Goal: Task Accomplishment & Management: Manage account settings

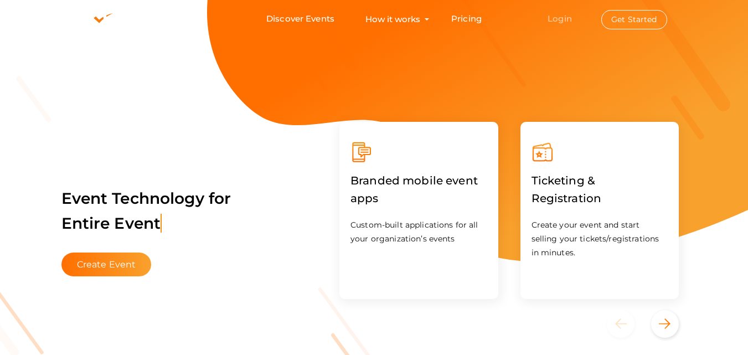
click at [550, 17] on link "Login" at bounding box center [560, 18] width 24 height 11
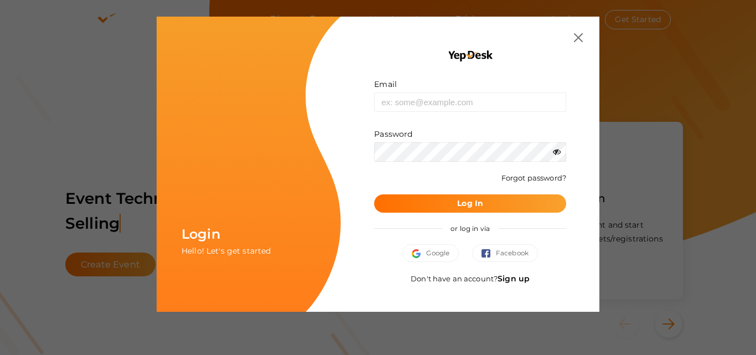
click at [518, 277] on link "Sign up" at bounding box center [514, 279] width 32 height 10
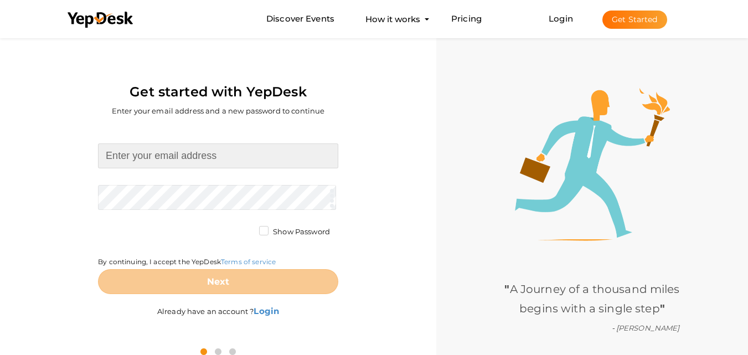
click at [211, 164] on input at bounding box center [218, 155] width 240 height 25
type input "sipanicity@gmail.com"
click at [163, 194] on form "sipanicity@gmail.com Required. Invalid email. Checking You already have a YepDe…" at bounding box center [218, 218] width 240 height 151
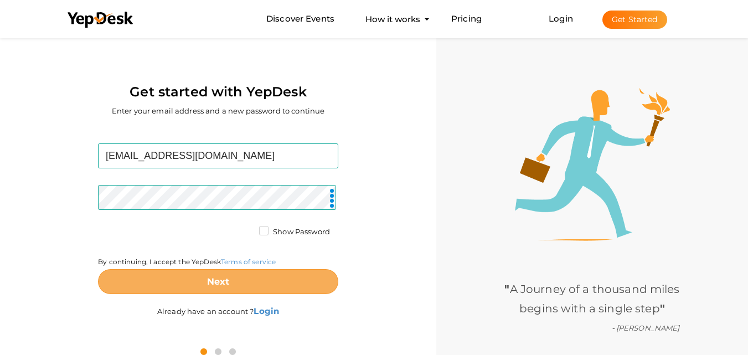
click at [203, 286] on button "Next" at bounding box center [218, 281] width 240 height 25
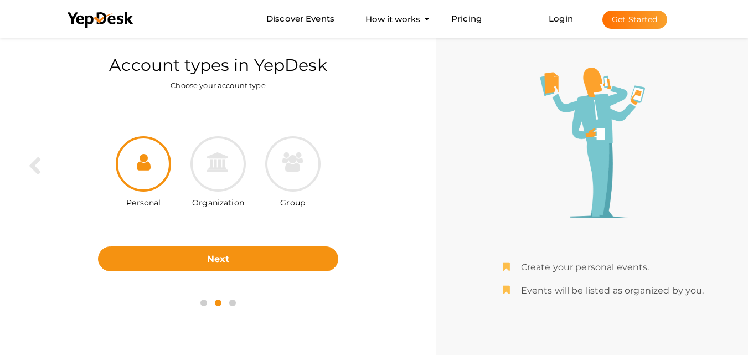
scroll to position [35, 0]
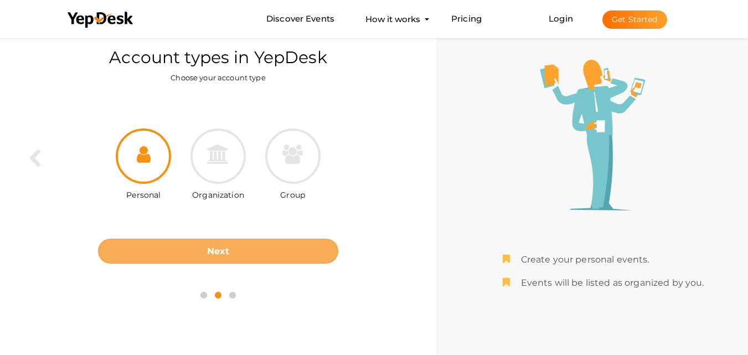
click at [219, 253] on b "Next" at bounding box center [218, 251] width 23 height 11
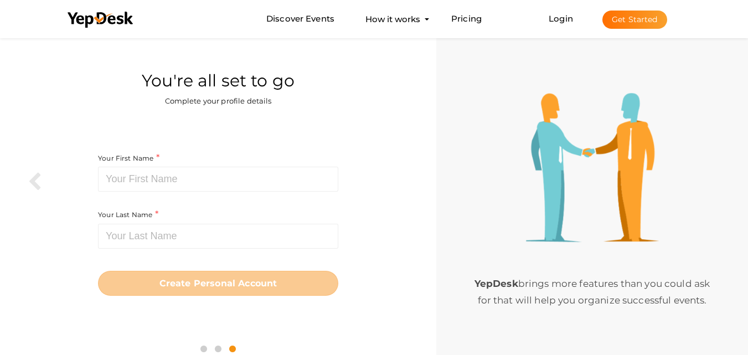
scroll to position [0, 0]
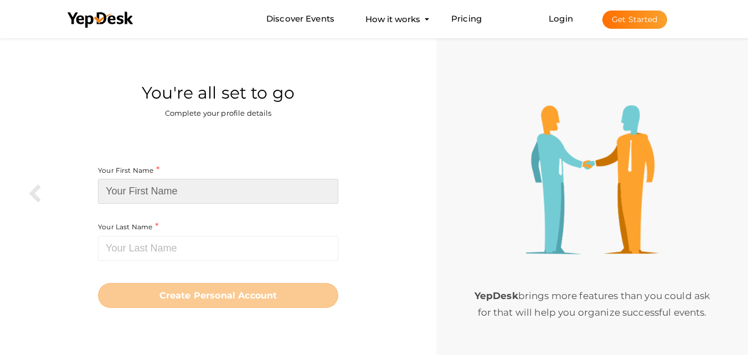
click at [137, 195] on input at bounding box center [218, 191] width 240 height 25
click at [121, 193] on input at bounding box center [218, 191] width 240 height 25
paste input "[GEOGRAPHIC_DATA]"
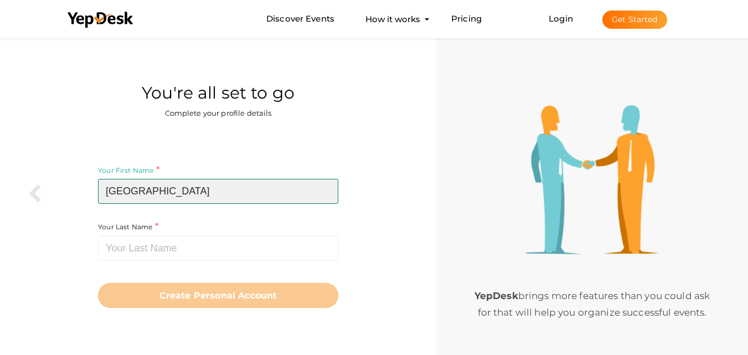
type input "[GEOGRAPHIC_DATA]"
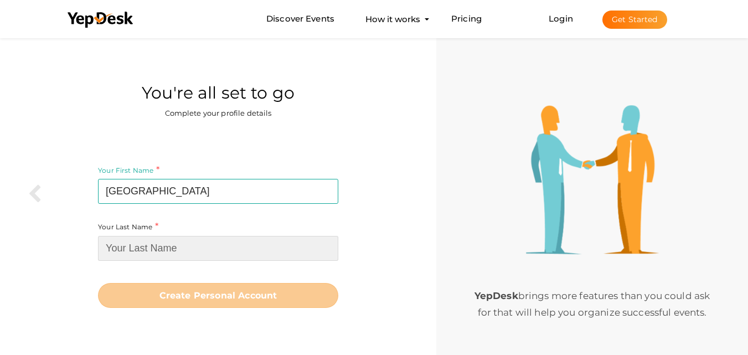
click at [155, 249] on input at bounding box center [218, 248] width 240 height 25
paste input "Bangalore"
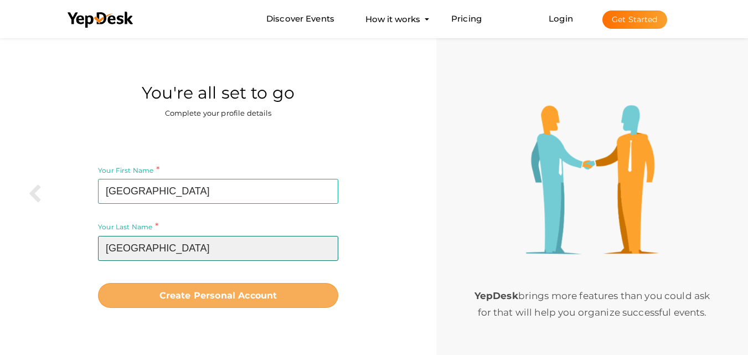
type input "Bangalore"
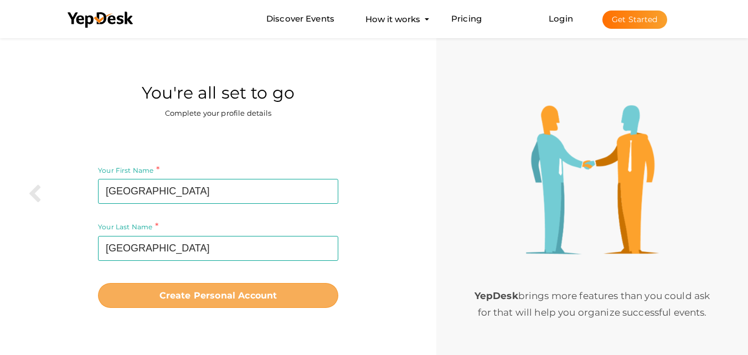
click at [237, 297] on b "Create Personal Account" at bounding box center [218, 295] width 118 height 11
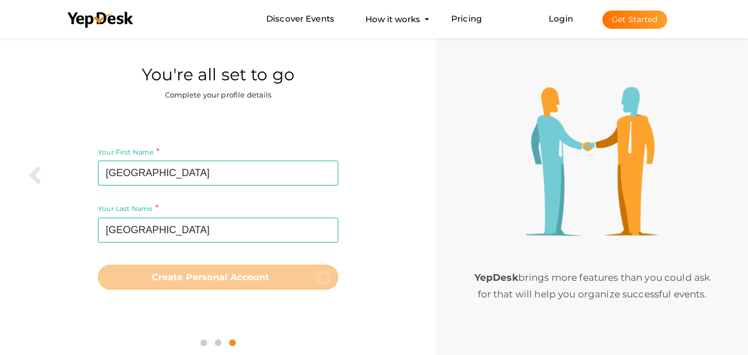
scroll to position [35, 0]
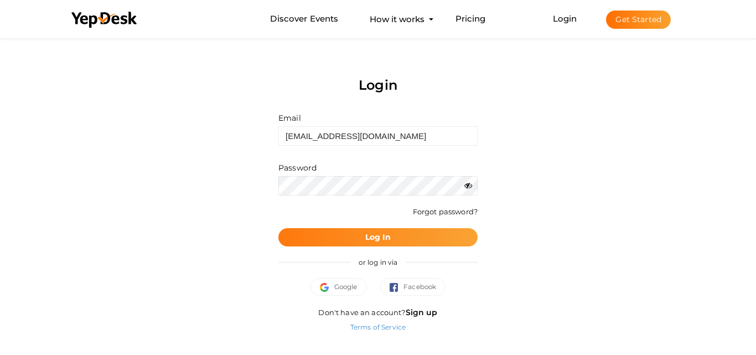
click at [362, 235] on button "Log In" at bounding box center [378, 237] width 199 height 18
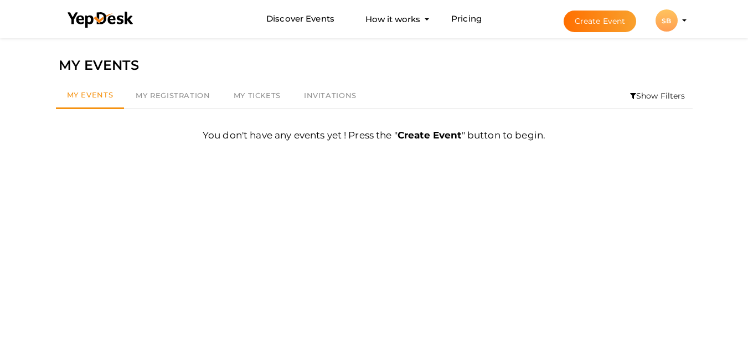
click at [654, 20] on button "SB SB Sipani City Bangalore sipanicity@gmail.com Personal Profile My Events Adm…" at bounding box center [666, 20] width 29 height 23
click at [669, 22] on div "SB" at bounding box center [667, 20] width 22 height 22
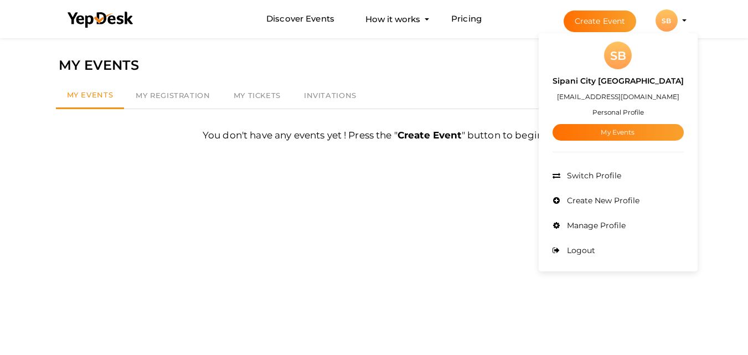
click at [630, 112] on small "Personal Profile" at bounding box center [619, 112] width 52 height 8
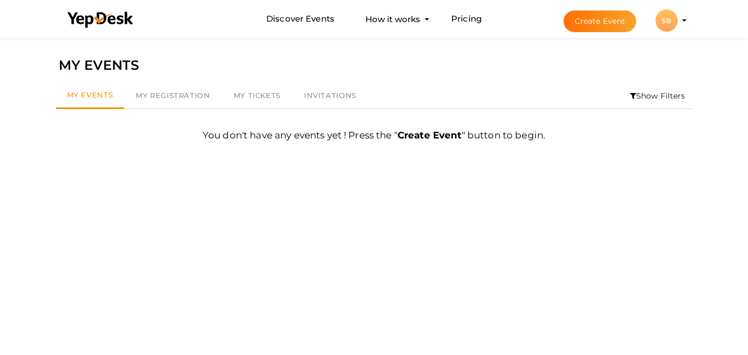
click at [667, 19] on div "SB" at bounding box center [667, 20] width 22 height 22
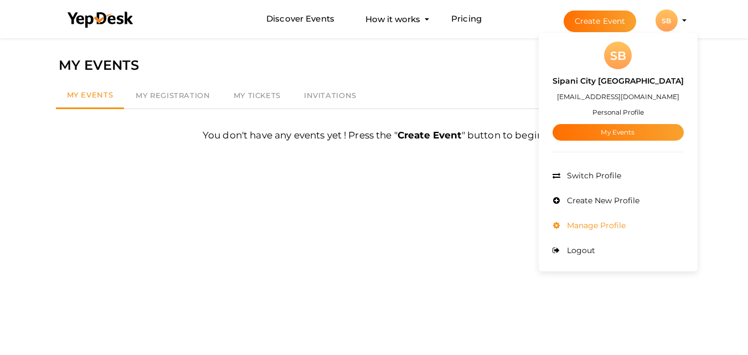
click at [601, 234] on li "Manage Profile" at bounding box center [618, 225] width 131 height 25
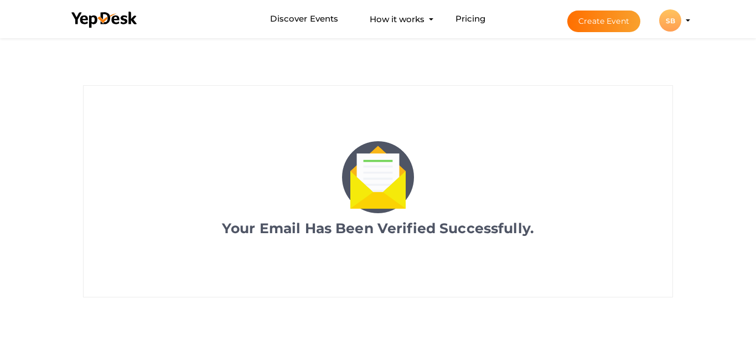
click at [676, 18] on div "SB" at bounding box center [671, 20] width 22 height 22
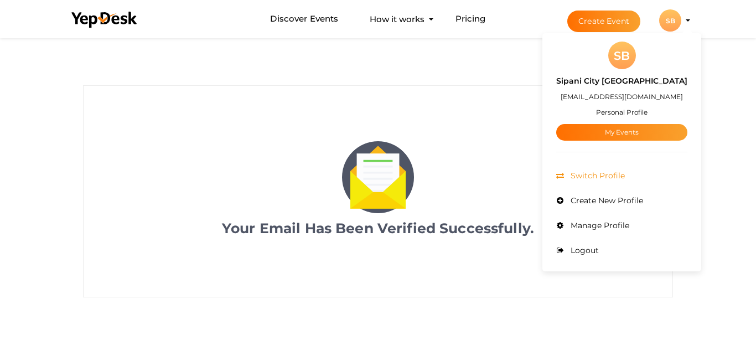
click at [618, 174] on span "Switch Profile" at bounding box center [596, 176] width 57 height 10
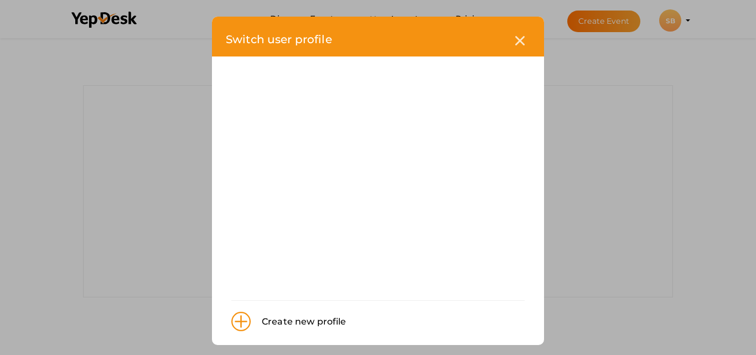
scroll to position [7, 0]
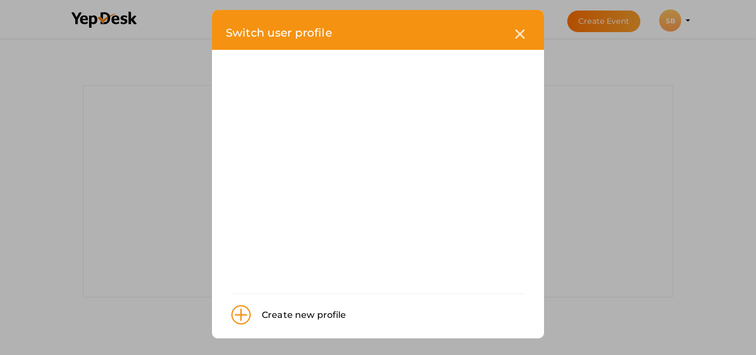
click at [260, 9] on div "Switch user profile Create new profile" at bounding box center [378, 177] width 756 height 355
click at [516, 37] on icon at bounding box center [520, 33] width 9 height 9
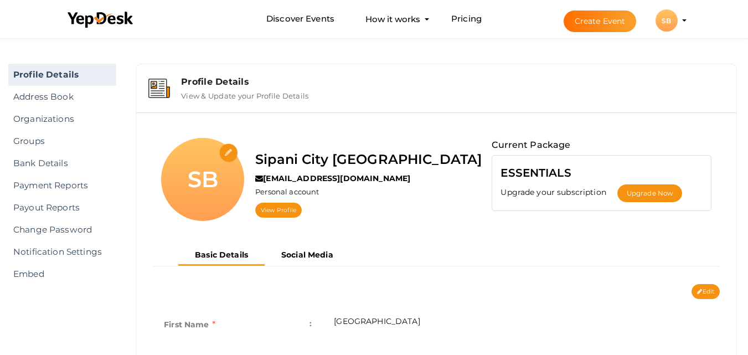
click at [231, 151] on input "file" at bounding box center [228, 152] width 19 height 19
type input "C:\fakepath\sipanicitybangalore.png"
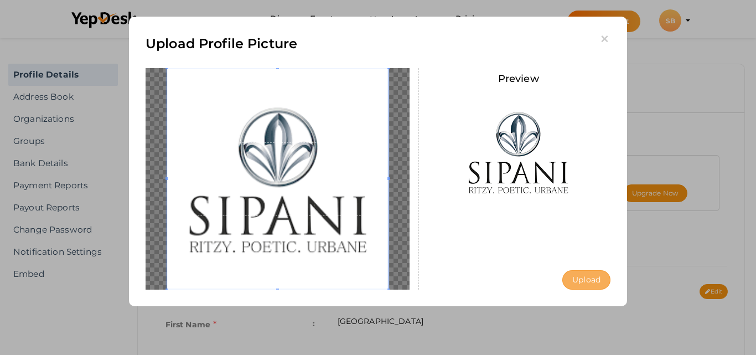
click at [590, 275] on button "Upload" at bounding box center [587, 279] width 48 height 19
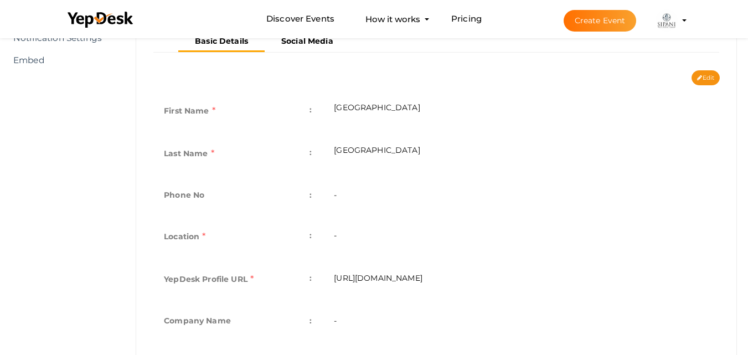
scroll to position [158, 0]
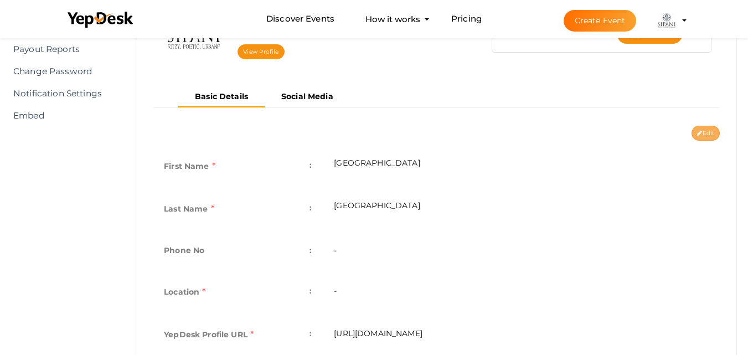
click at [714, 134] on button "Edit" at bounding box center [706, 133] width 28 height 15
type input "Sipani City"
type input "Bangalore"
type input "sipani-city-bangalore"
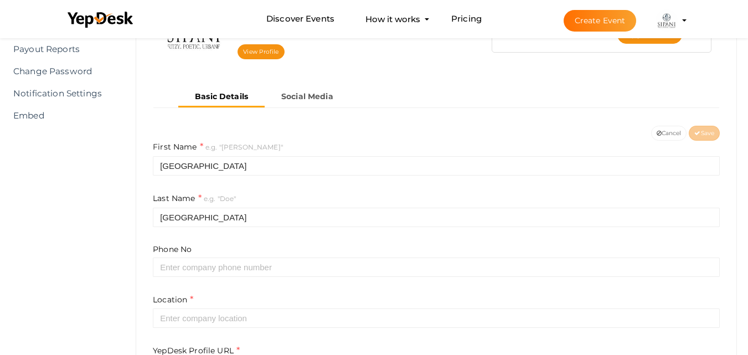
scroll to position [214, 0]
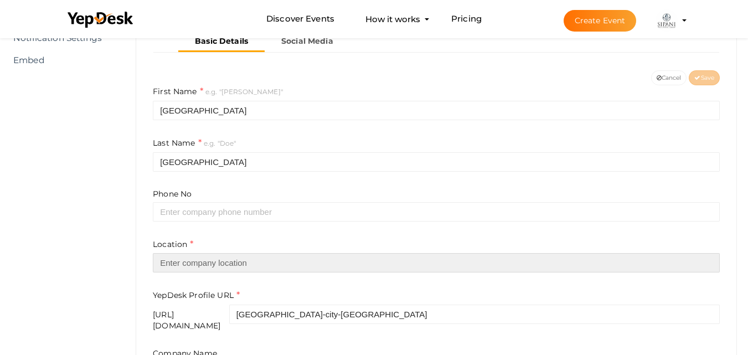
click at [185, 260] on input "text" at bounding box center [436, 262] width 567 height 19
click at [188, 260] on input "text" at bounding box center [436, 262] width 567 height 19
paste input "Madappanahalli, Sarjapur, East Bangalore"
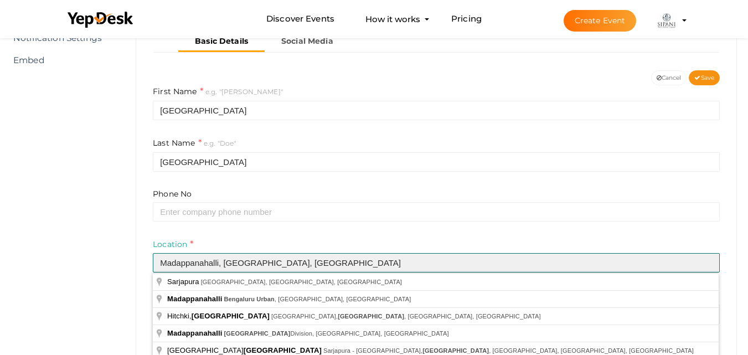
drag, startPoint x: 256, startPoint y: 265, endPoint x: 139, endPoint y: 263, distance: 116.9
click at [139, 263] on div "Sipani City Bangalore sipanicity@gmail.com Personal account View Profile Curren…" at bounding box center [436, 217] width 600 height 636
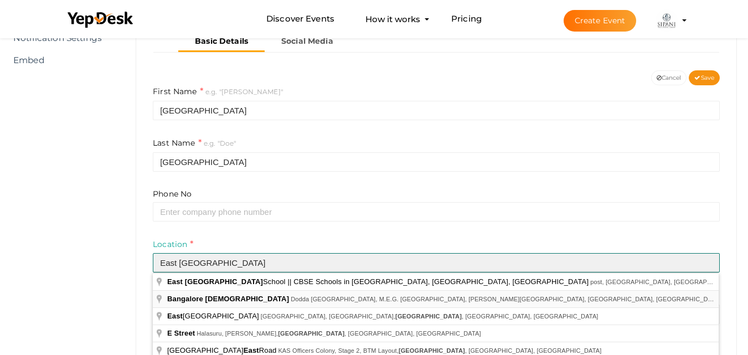
scroll to position [269, 0]
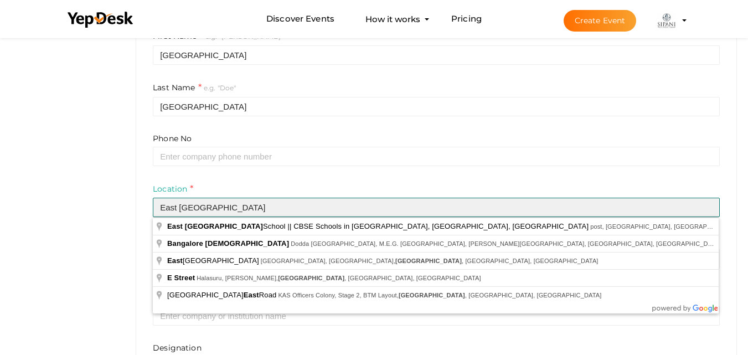
drag, startPoint x: 247, startPoint y: 210, endPoint x: 145, endPoint y: 210, distance: 101.9
click at [145, 210] on div "First Name e.g. "John" Sipani City Last Name e.g. "Doe" Bangalore Phone No Loca…" at bounding box center [437, 243] width 584 height 426
paste input "Madappanahalli, Sarjapur,"
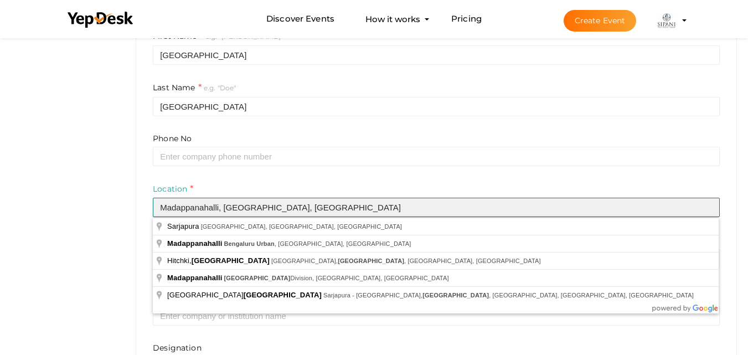
drag, startPoint x: 224, startPoint y: 208, endPoint x: 330, endPoint y: 208, distance: 106.3
click at [330, 208] on input "Madappanahalli, Sarjapur, East Bangalore" at bounding box center [436, 207] width 567 height 19
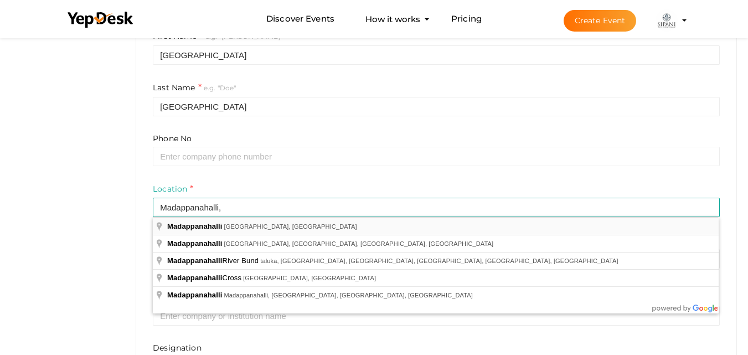
type input "Madappanahalli, [GEOGRAPHIC_DATA], [GEOGRAPHIC_DATA]"
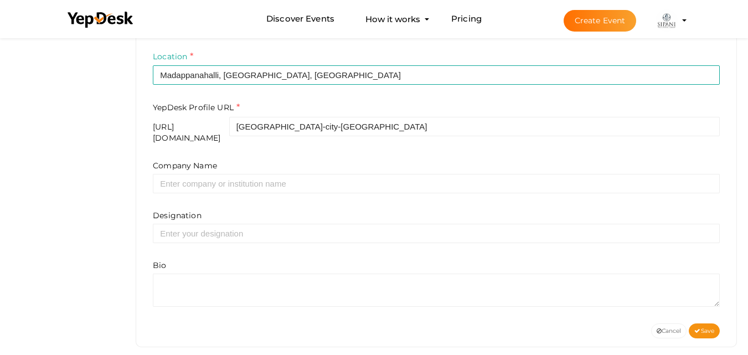
scroll to position [409, 0]
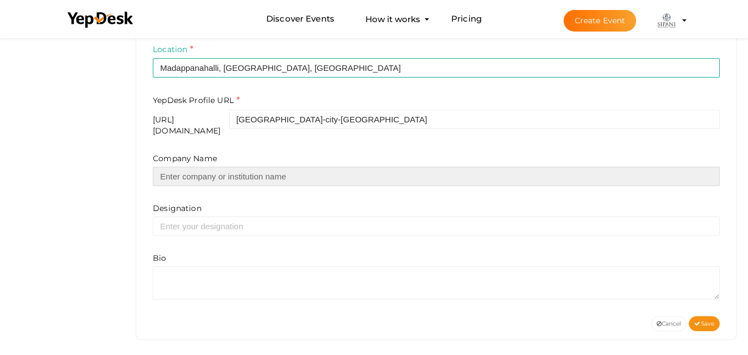
click at [205, 173] on input "text" at bounding box center [436, 176] width 567 height 19
paste input "Sipani City [GEOGRAPHIC_DATA]"
type input "Sipani City [GEOGRAPHIC_DATA]"
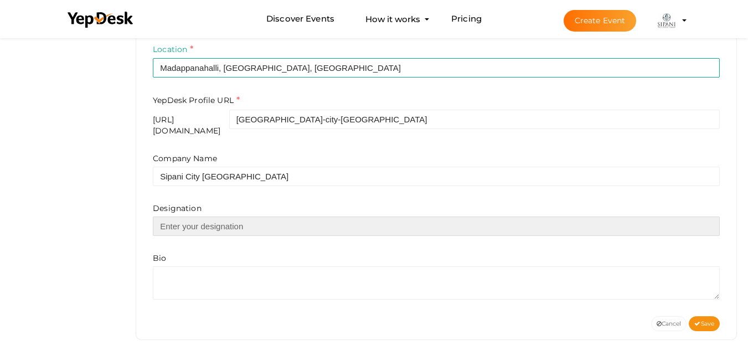
click at [238, 227] on input "text" at bounding box center [436, 226] width 567 height 19
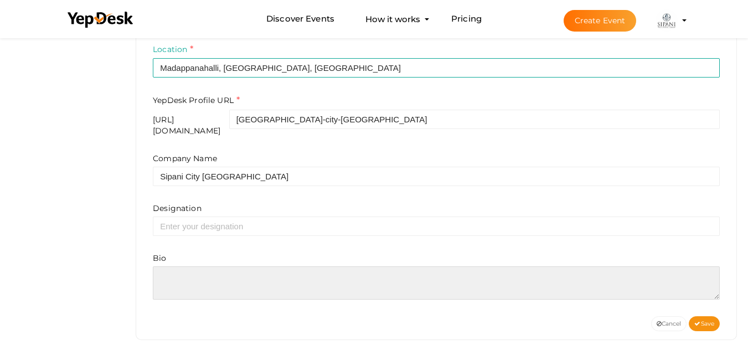
click at [230, 281] on textarea at bounding box center [436, 282] width 567 height 33
paste textarea "Sipani City Bangalore is a premium 70-acre township in Sarjapur offering luxury…"
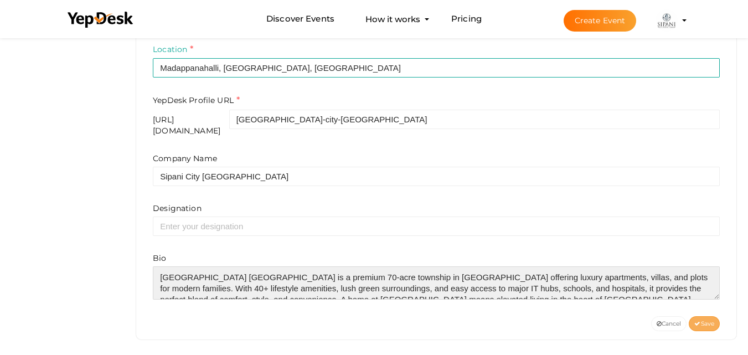
type textarea "Sipani City Bangalore is a premium 70-acre township in Sarjapur offering luxury…"
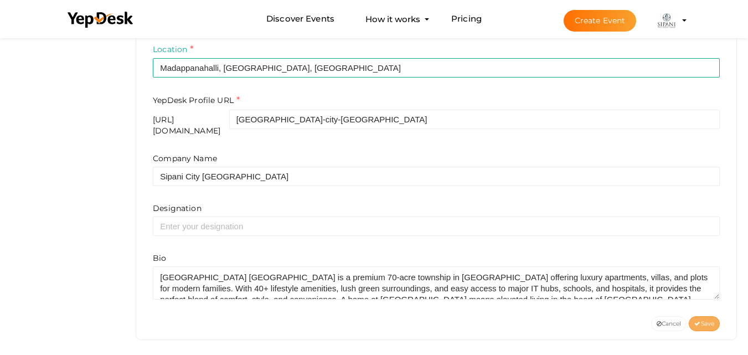
click at [711, 320] on span "Save" at bounding box center [704, 323] width 20 height 7
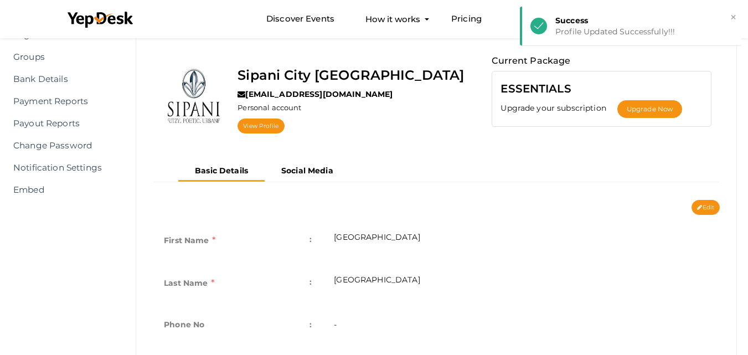
scroll to position [0, 0]
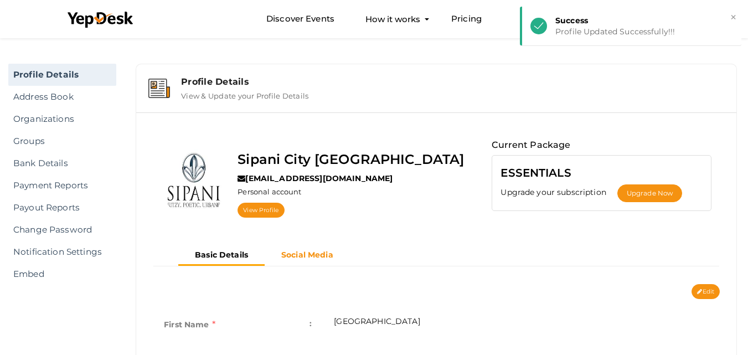
click at [296, 255] on b "Social Media" at bounding box center [307, 255] width 52 height 10
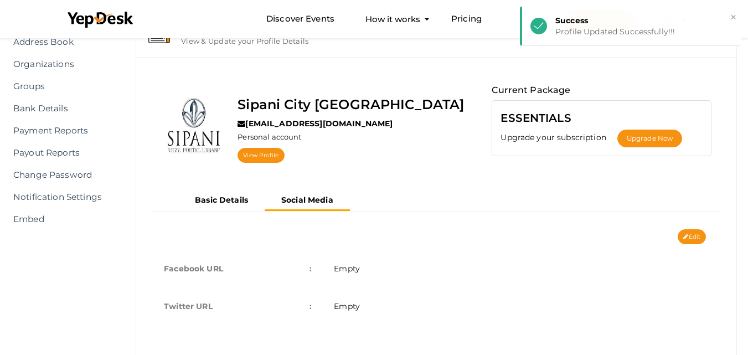
scroll to position [86, 0]
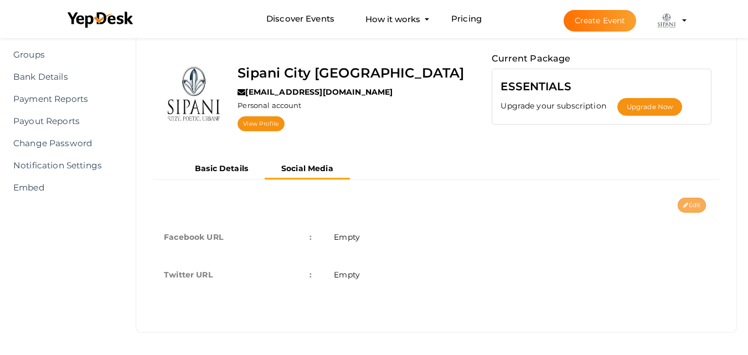
click at [697, 205] on button "Edit" at bounding box center [692, 205] width 28 height 15
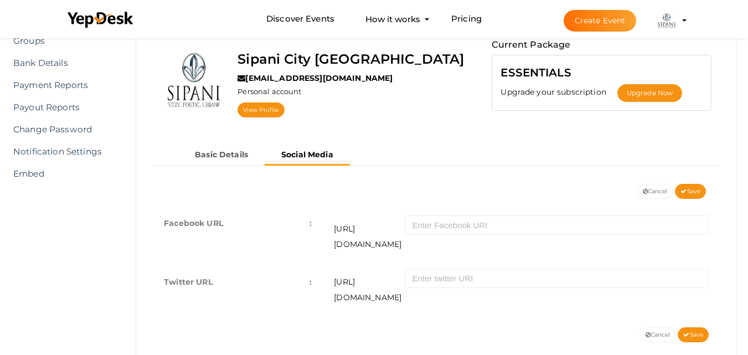
scroll to position [107, 0]
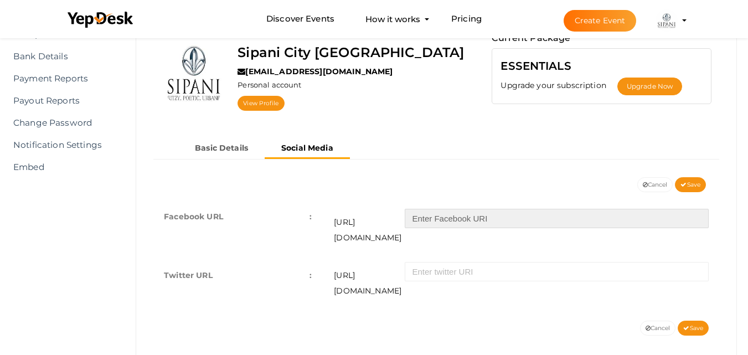
click at [450, 220] on input "text" at bounding box center [557, 218] width 304 height 19
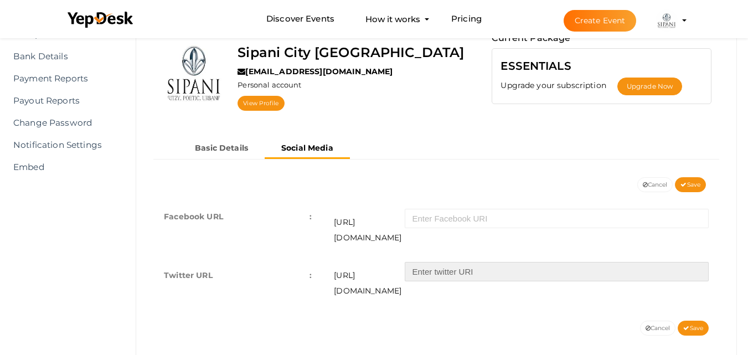
click at [464, 262] on input "text" at bounding box center [557, 271] width 304 height 19
click at [462, 262] on input "text" at bounding box center [557, 271] width 304 height 19
paste input "https://x.com/sipanicity"
type input "https://x.com/sipanicity"
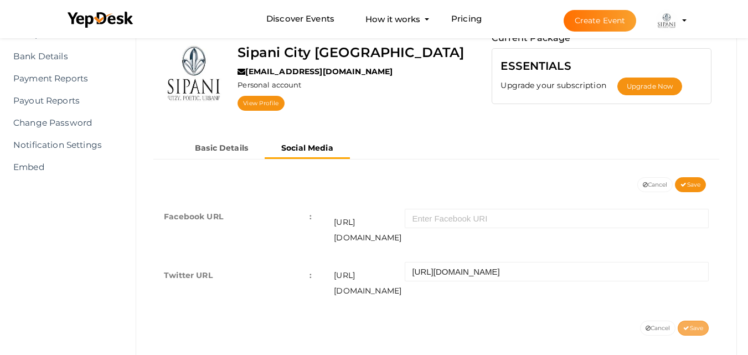
click at [689, 325] on span "Save" at bounding box center [693, 328] width 20 height 7
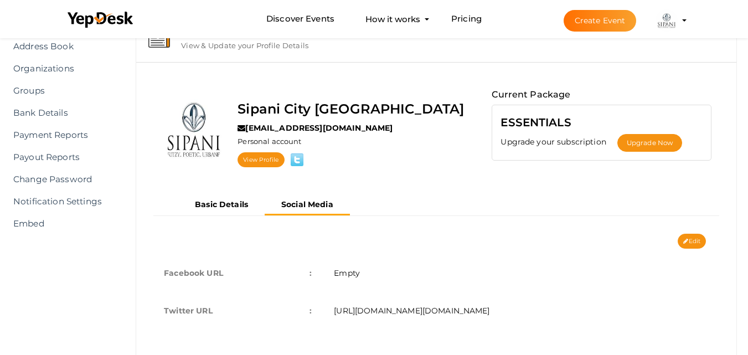
scroll to position [31, 0]
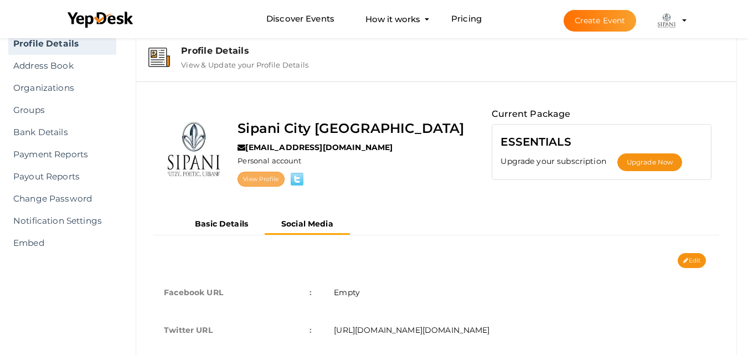
click at [277, 180] on link "View Profile" at bounding box center [261, 179] width 47 height 15
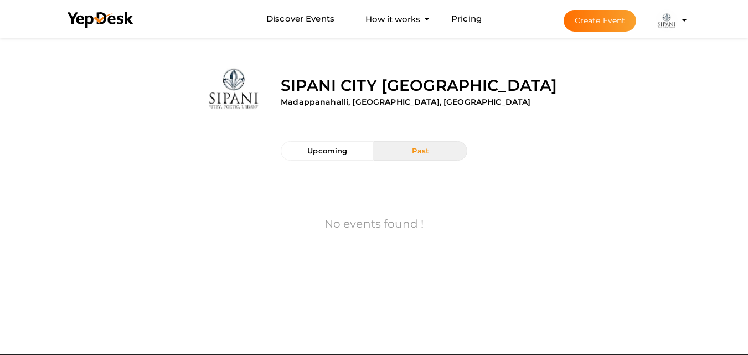
click at [675, 22] on img at bounding box center [667, 20] width 22 height 22
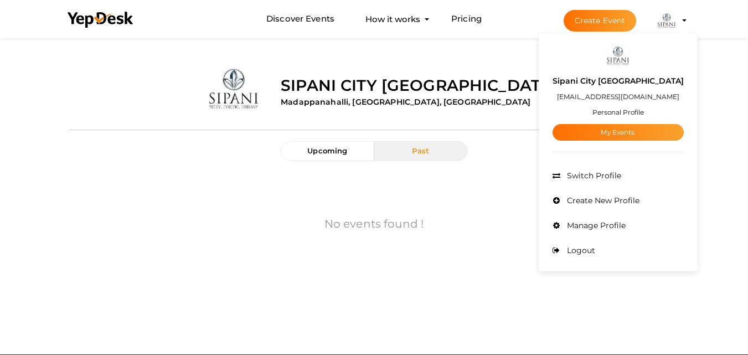
click at [375, 115] on div "Upload Image Sipani City [GEOGRAPHIC_DATA] [GEOGRAPHIC_DATA], [GEOGRAPHIC_DATA]…" at bounding box center [374, 80] width 609 height 78
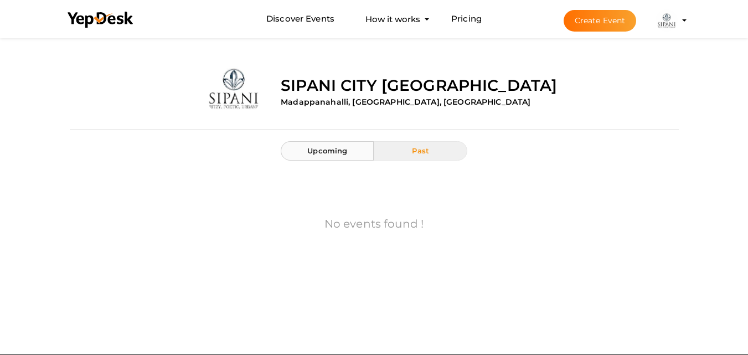
click at [341, 147] on span "Upcoming" at bounding box center [327, 150] width 40 height 9
click at [407, 161] on div "Upcoming Past" at bounding box center [373, 156] width 203 height 30
click at [400, 158] on button "Past" at bounding box center [420, 150] width 93 height 19
click at [670, 21] on img at bounding box center [667, 20] width 22 height 22
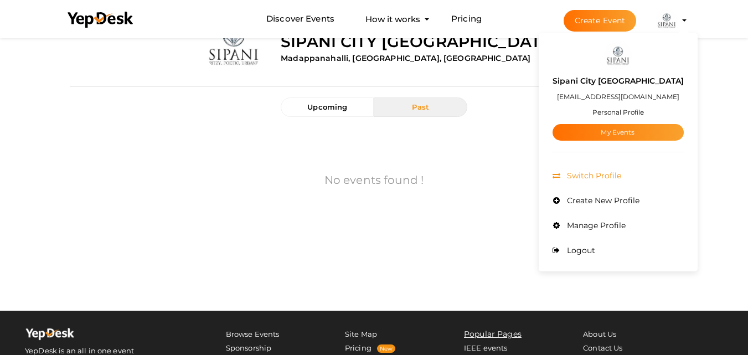
scroll to position [155, 0]
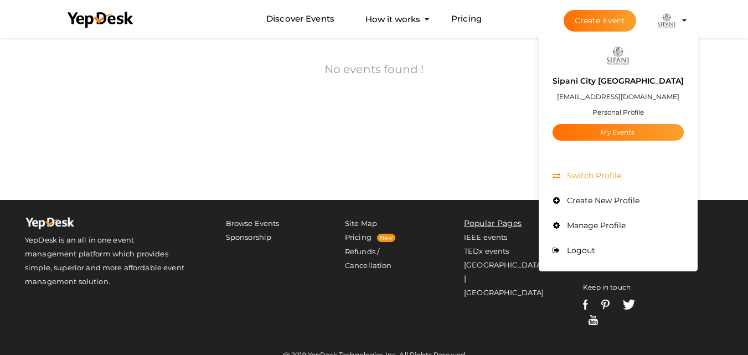
click at [627, 173] on li "Switch Profile" at bounding box center [618, 175] width 131 height 25
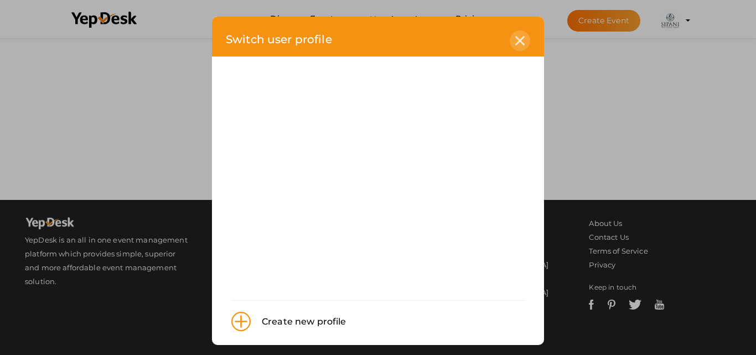
click at [521, 40] on icon at bounding box center [520, 40] width 9 height 9
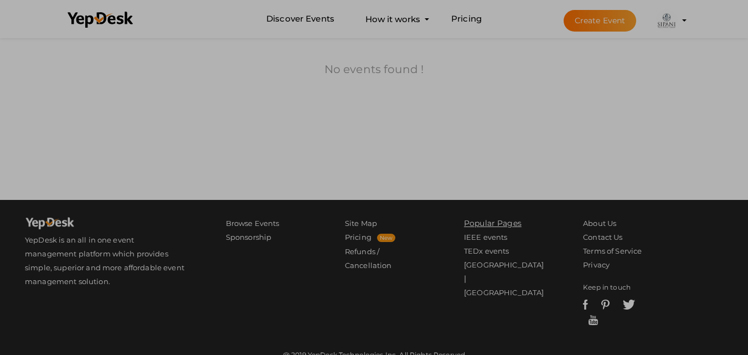
click at [671, 66] on div "No events found !" at bounding box center [374, 70] width 609 height 107
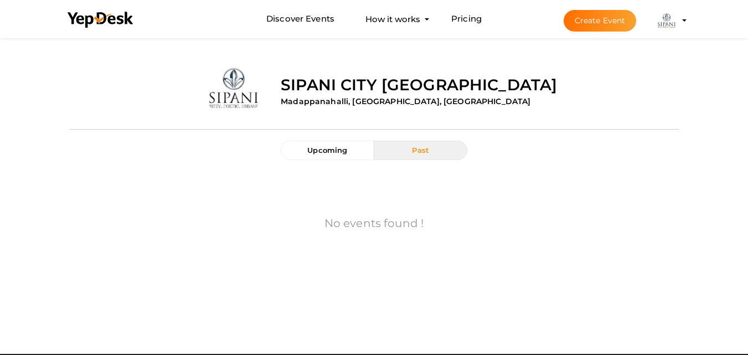
scroll to position [0, 0]
